Goal: Task Accomplishment & Management: Use online tool/utility

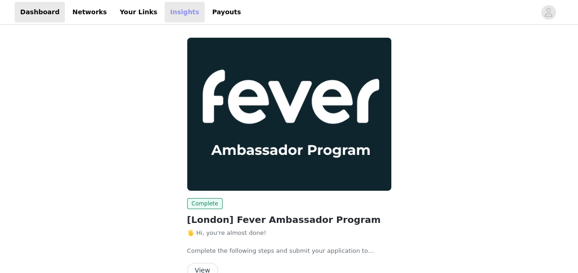
click at [165, 14] on link "Insights" at bounding box center [185, 12] width 40 height 21
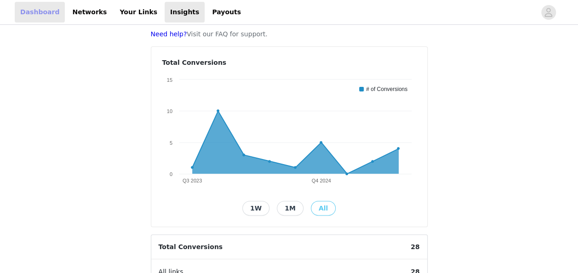
click at [35, 13] on link "Dashboard" at bounding box center [40, 12] width 50 height 21
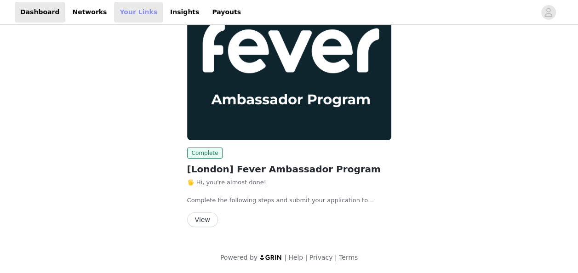
click at [116, 15] on link "Your Links" at bounding box center [138, 12] width 49 height 21
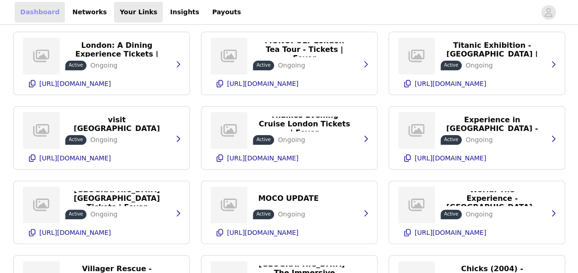
click at [35, 11] on link "Dashboard" at bounding box center [40, 12] width 50 height 21
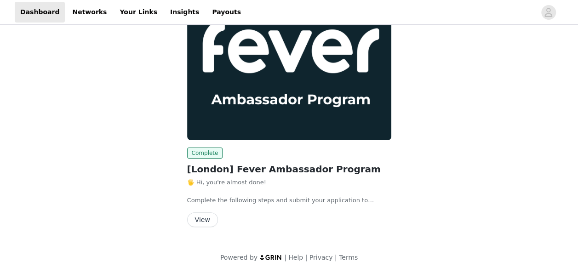
click at [198, 170] on h2 "[London] Fever Ambassador Program" at bounding box center [289, 169] width 204 height 14
click at [206, 223] on button "View" at bounding box center [202, 219] width 31 height 15
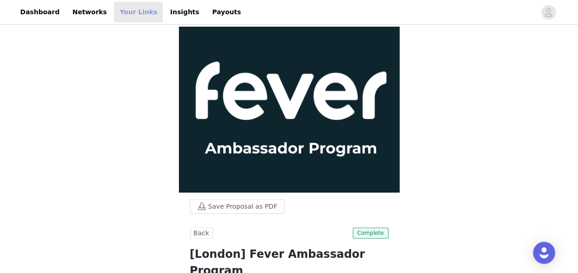
click at [122, 13] on link "Your Links" at bounding box center [138, 12] width 49 height 21
select select "12"
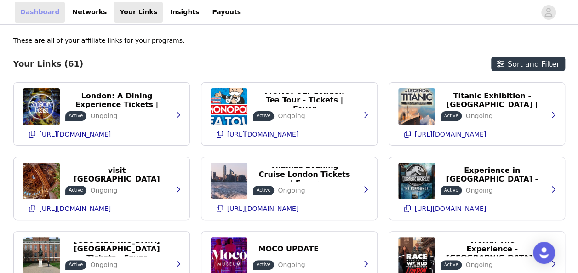
click at [33, 14] on link "Dashboard" at bounding box center [40, 12] width 50 height 21
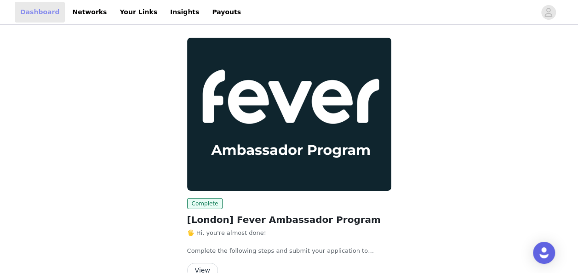
scroll to position [51, 0]
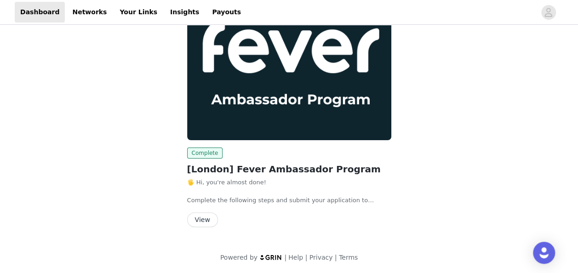
click at [201, 217] on button "View" at bounding box center [202, 219] width 31 height 15
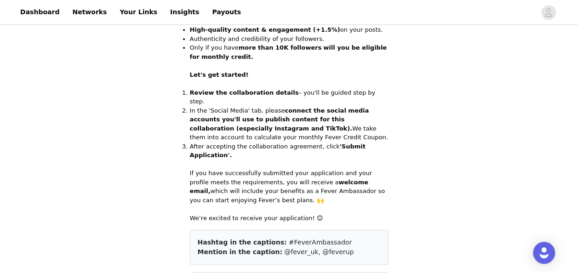
scroll to position [447, 0]
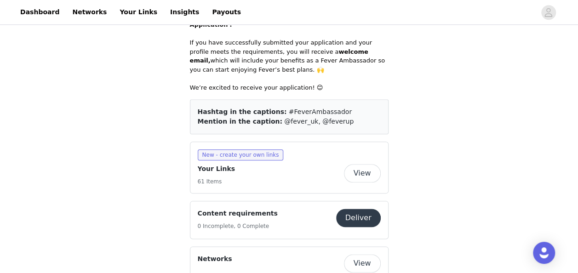
click at [365, 164] on button "View" at bounding box center [362, 173] width 37 height 18
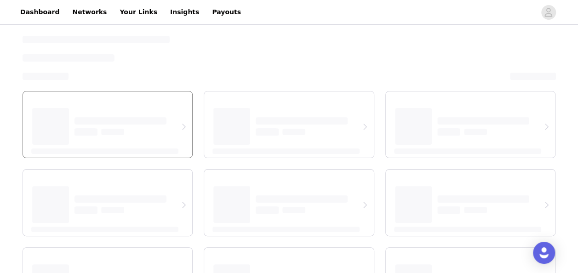
select select "12"
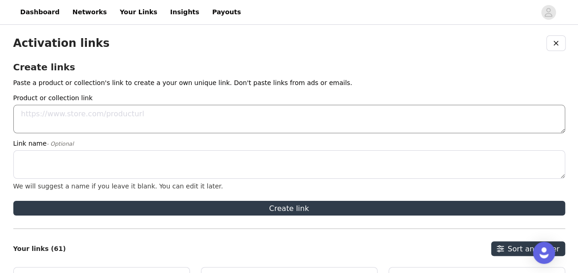
click at [77, 119] on textarea "Product or collection link" at bounding box center [289, 119] width 552 height 29
paste textarea "[URL][DOMAIN_NAME]"
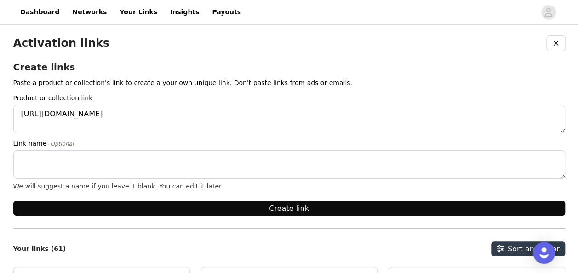
type textarea "[URL][DOMAIN_NAME]"
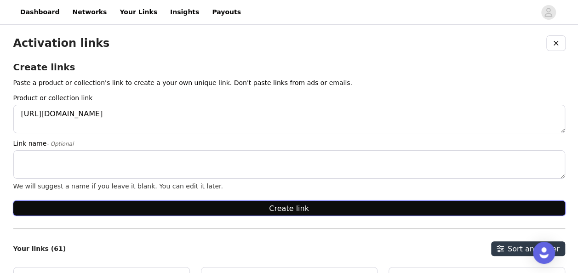
click at [188, 207] on button "Create link" at bounding box center [289, 208] width 552 height 15
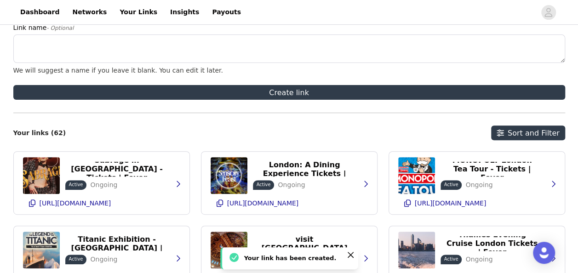
scroll to position [117, 0]
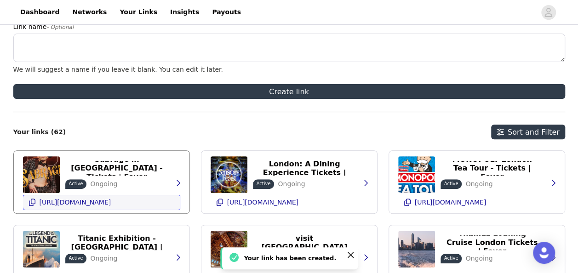
click at [111, 203] on p "[URL][DOMAIN_NAME]" at bounding box center [76, 202] width 72 height 7
